Goal: Browse casually

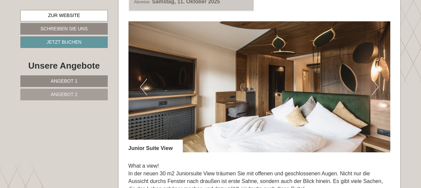
scroll to position [367, 0]
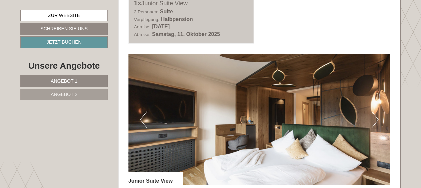
click at [377, 118] on button "Next" at bounding box center [375, 119] width 7 height 17
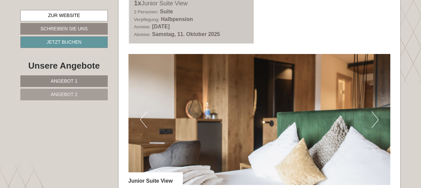
click at [377, 118] on button "Next" at bounding box center [375, 119] width 7 height 17
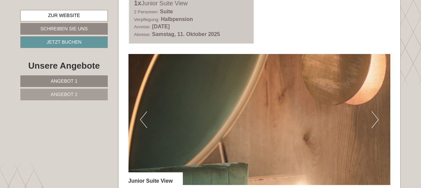
click at [377, 118] on button "Next" at bounding box center [375, 119] width 7 height 17
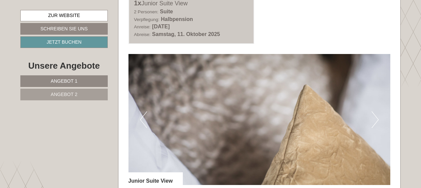
click at [377, 118] on button "Next" at bounding box center [375, 119] width 7 height 17
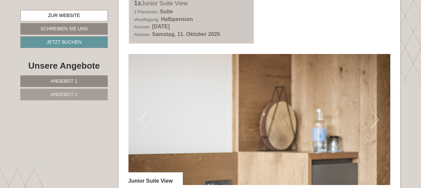
click at [377, 118] on button "Next" at bounding box center [375, 119] width 7 height 17
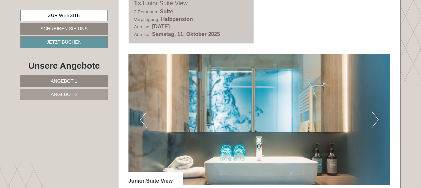
click at [377, 118] on button "Next" at bounding box center [375, 119] width 7 height 17
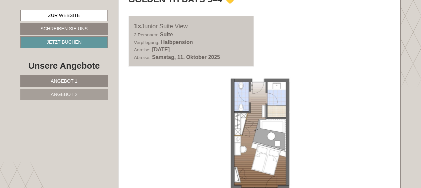
scroll to position [300, 0]
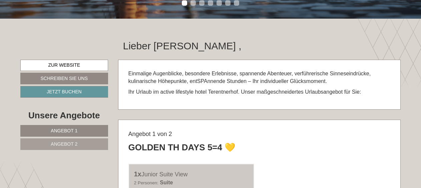
scroll to position [200, 0]
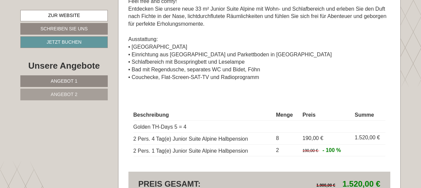
scroll to position [1101, 0]
